Goal: Navigation & Orientation: Understand site structure

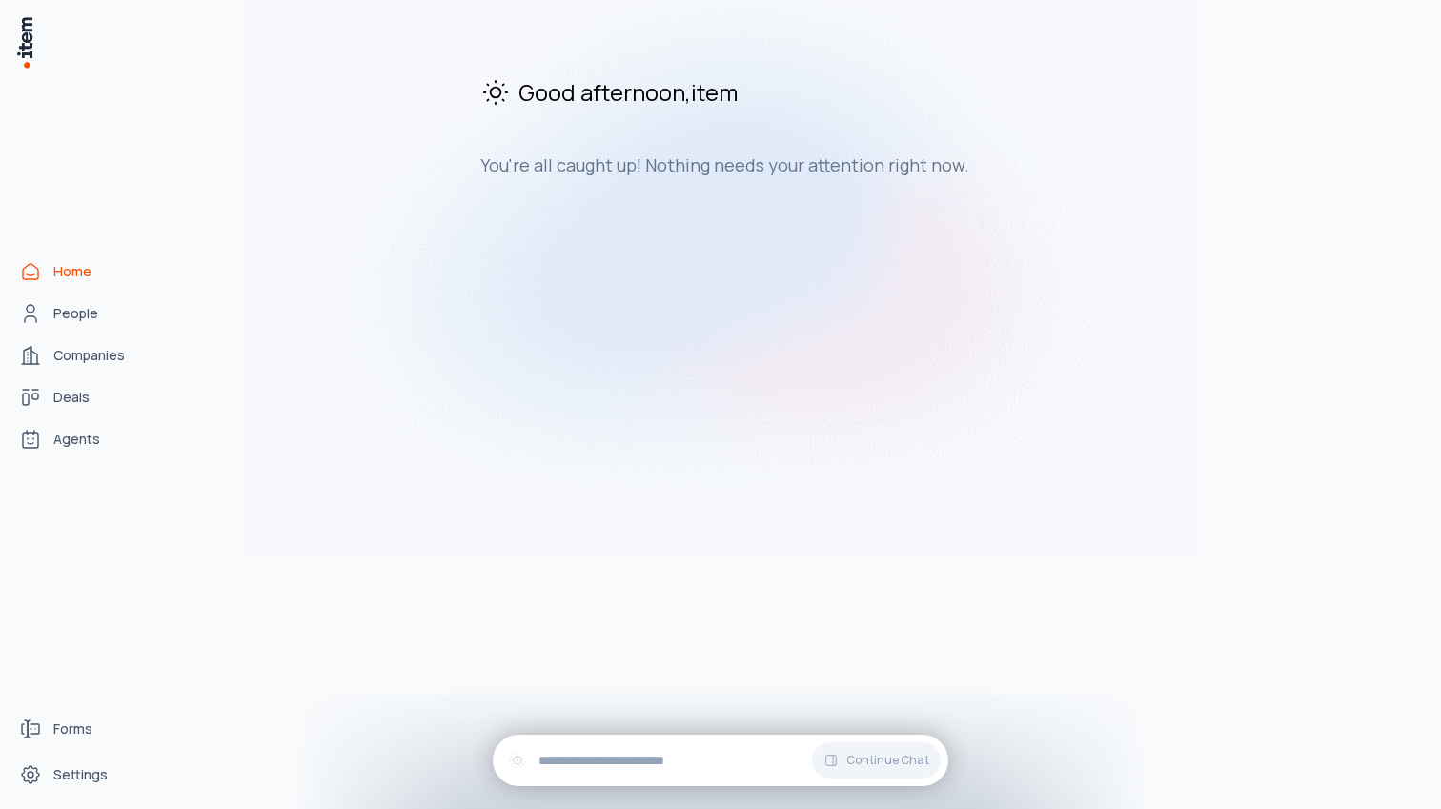
click at [86, 281] on link "Home" at bounding box center [83, 272] width 145 height 38
click at [105, 311] on link "People" at bounding box center [83, 313] width 145 height 38
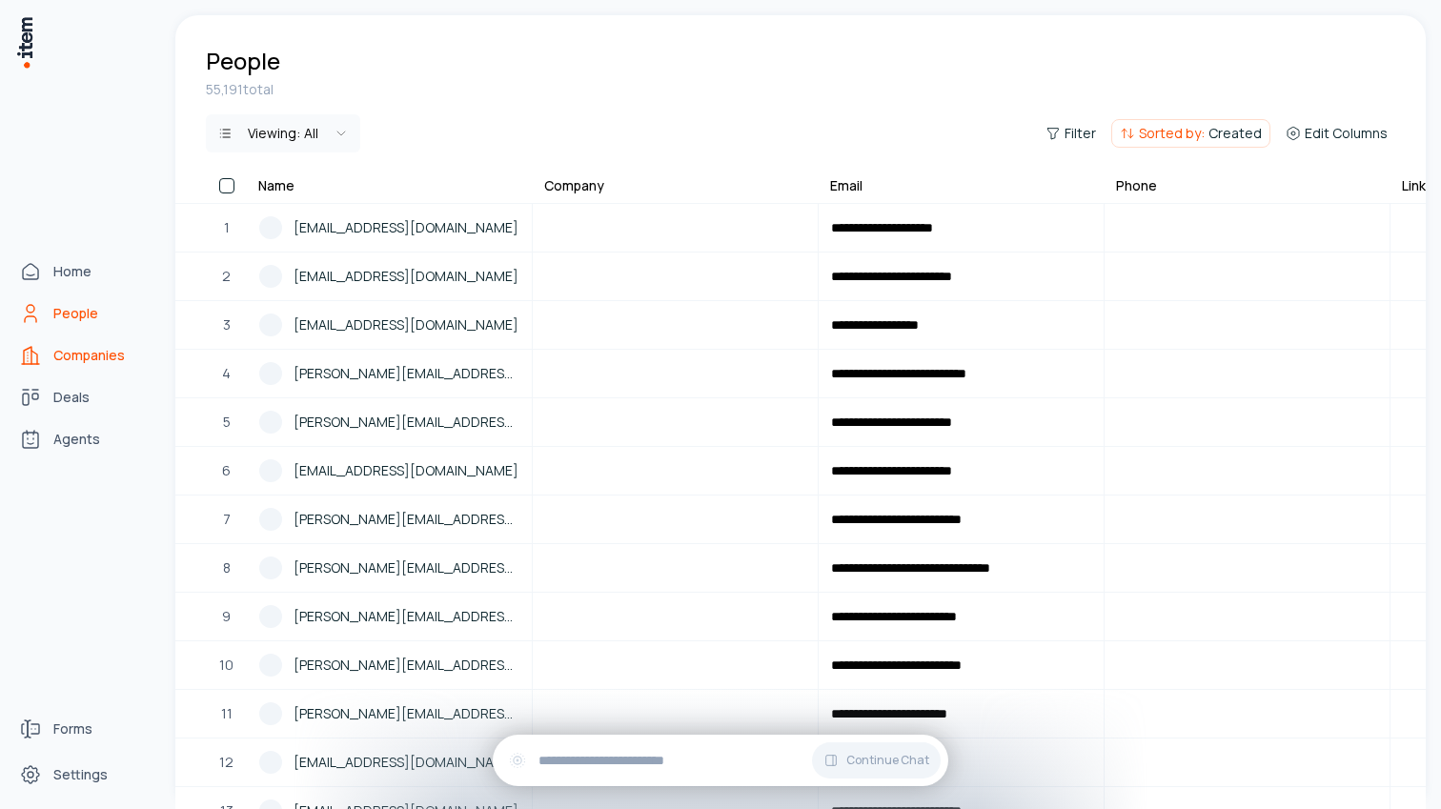
click at [48, 357] on link "Companies" at bounding box center [83, 355] width 145 height 38
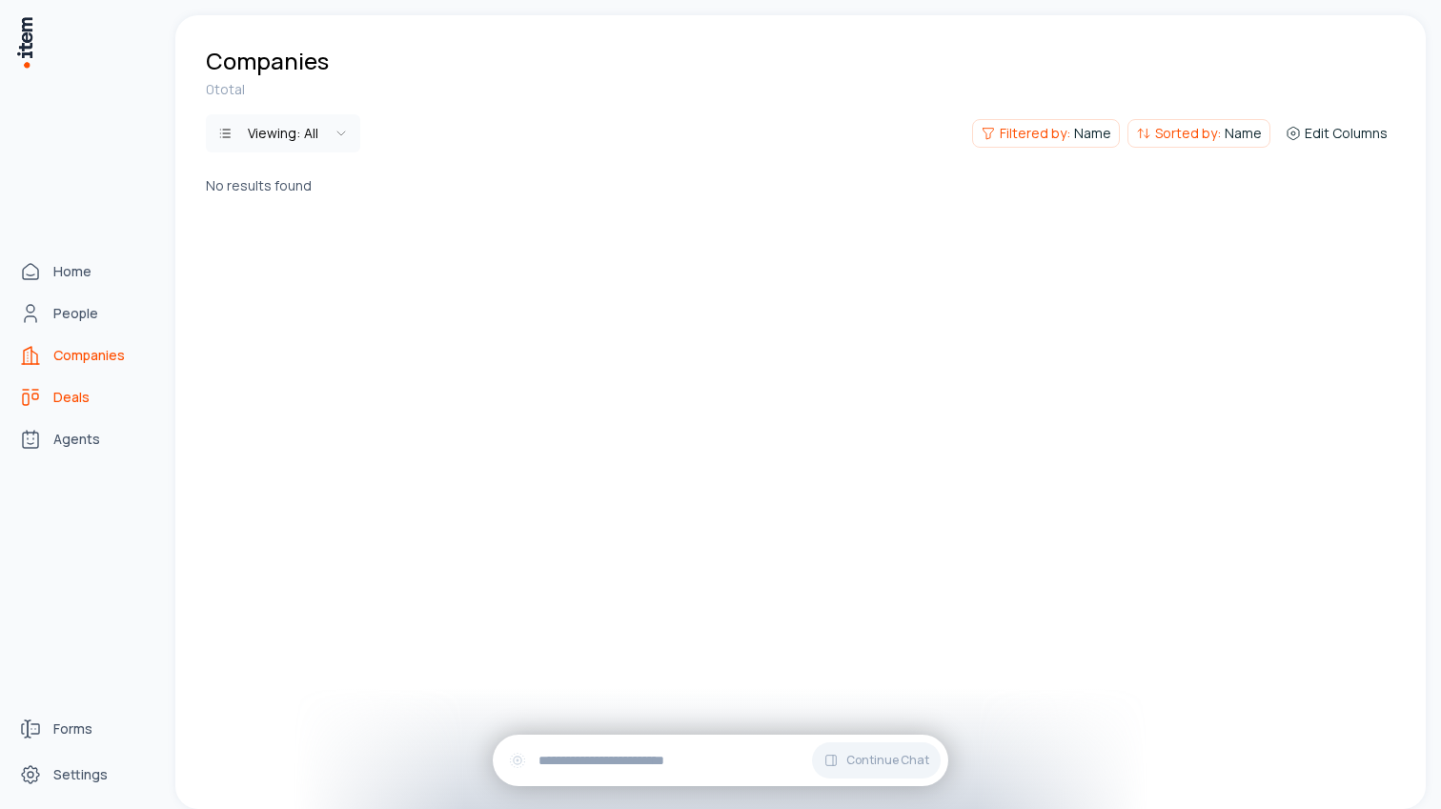
click at [57, 396] on span "Deals" at bounding box center [71, 397] width 36 height 19
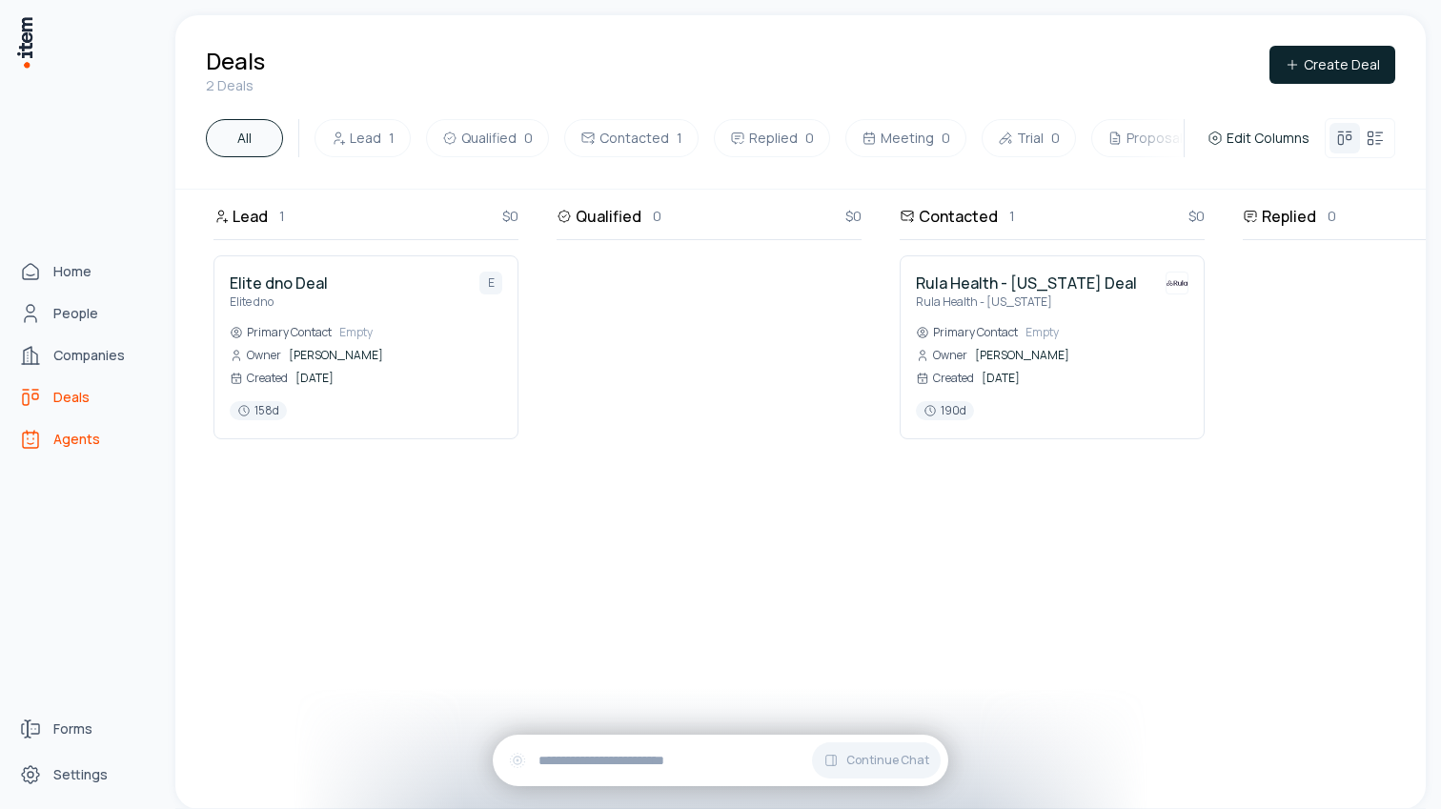
click at [68, 424] on link "Agents" at bounding box center [83, 439] width 145 height 38
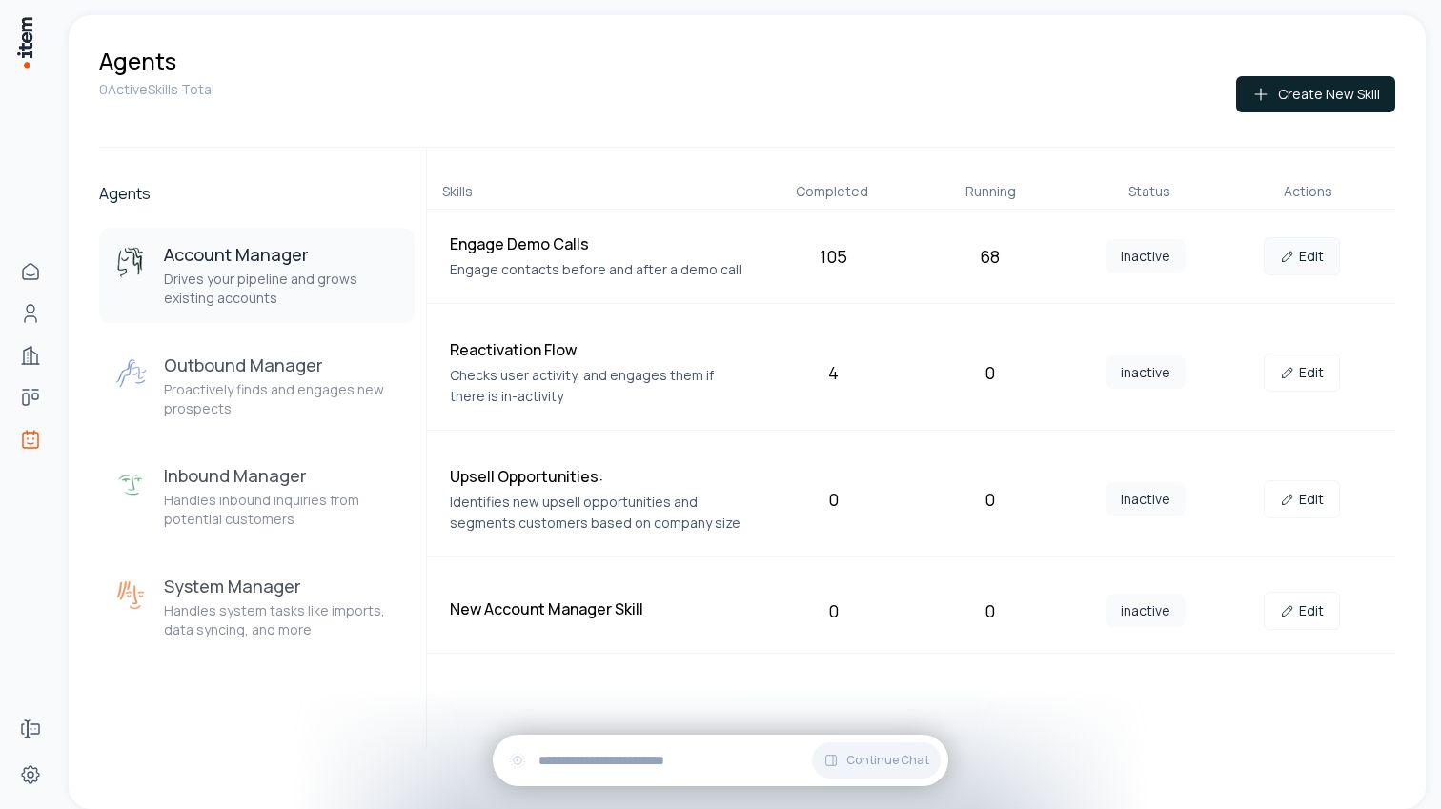
click at [1294, 258] on icon at bounding box center [1287, 256] width 15 height 15
click at [1290, 360] on link "Edit" at bounding box center [1301, 373] width 76 height 38
click at [1315, 489] on link "Edit" at bounding box center [1301, 499] width 76 height 38
click at [1314, 600] on link "Edit" at bounding box center [1301, 611] width 76 height 38
click at [346, 372] on h3 "Outbound Manager" at bounding box center [281, 365] width 235 height 23
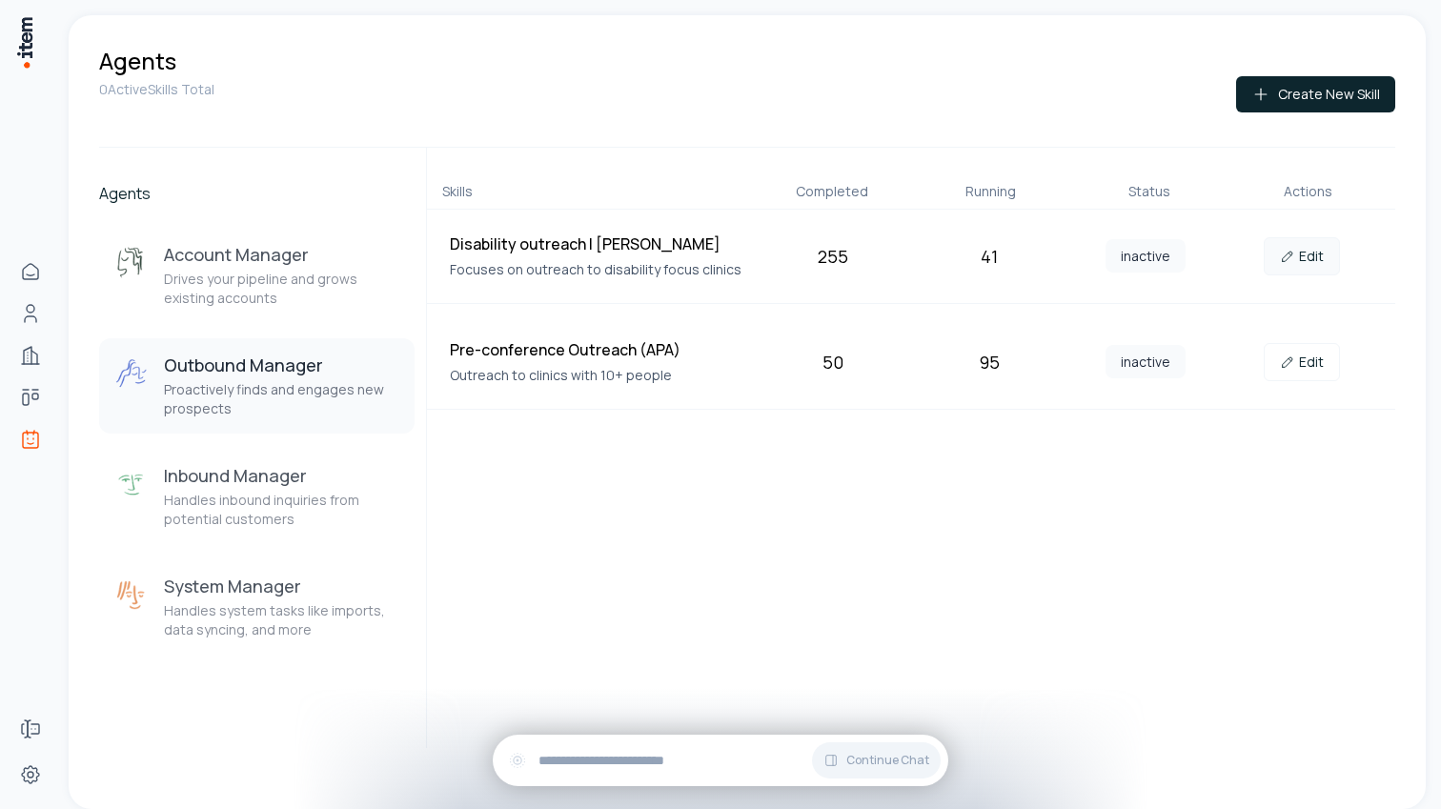
click at [1310, 252] on link "Edit" at bounding box center [1301, 256] width 76 height 38
click at [1309, 356] on link "Edit" at bounding box center [1301, 362] width 76 height 38
click at [195, 484] on h3 "Inbound Manager" at bounding box center [281, 475] width 235 height 23
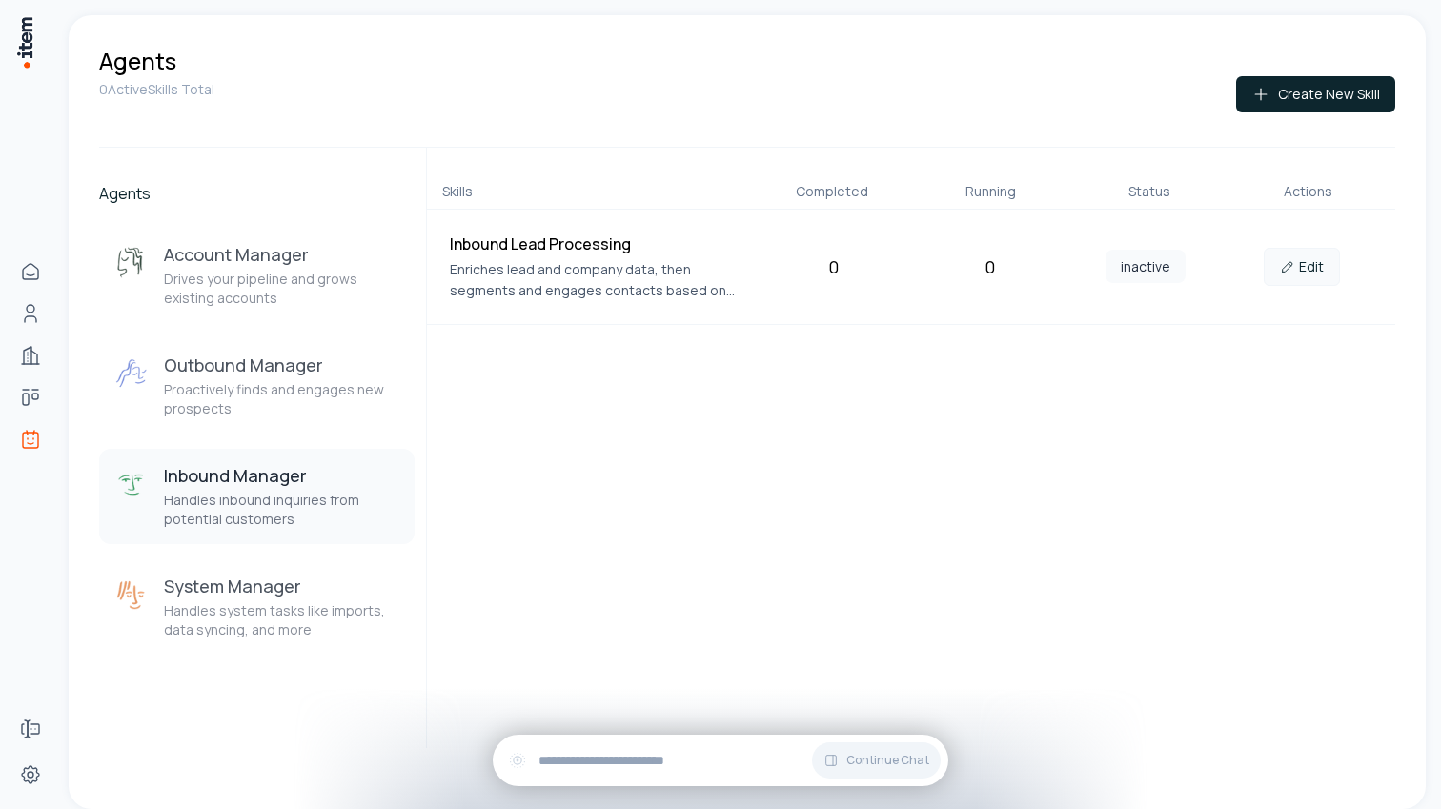
click at [1301, 268] on div "Inbound Lead Processing Enriches lead and company data, then segments and engag…" at bounding box center [911, 267] width 968 height 115
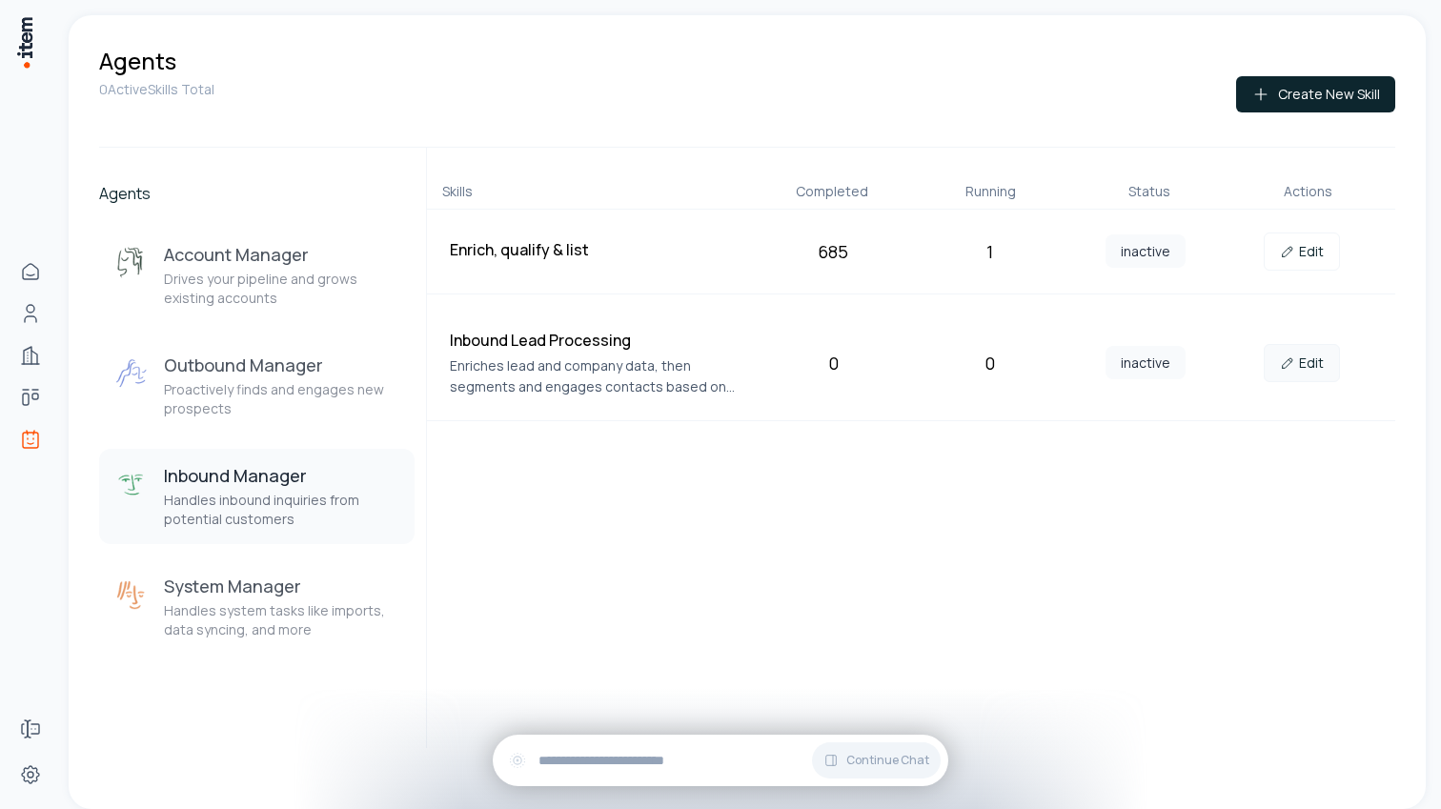
click at [1298, 353] on link "Edit" at bounding box center [1301, 363] width 76 height 38
click at [1292, 244] on icon at bounding box center [1287, 251] width 15 height 15
click at [262, 599] on div "System Manager Handles system tasks like imports, data syncing, and more" at bounding box center [281, 607] width 235 height 65
